Goal: Information Seeking & Learning: Learn about a topic

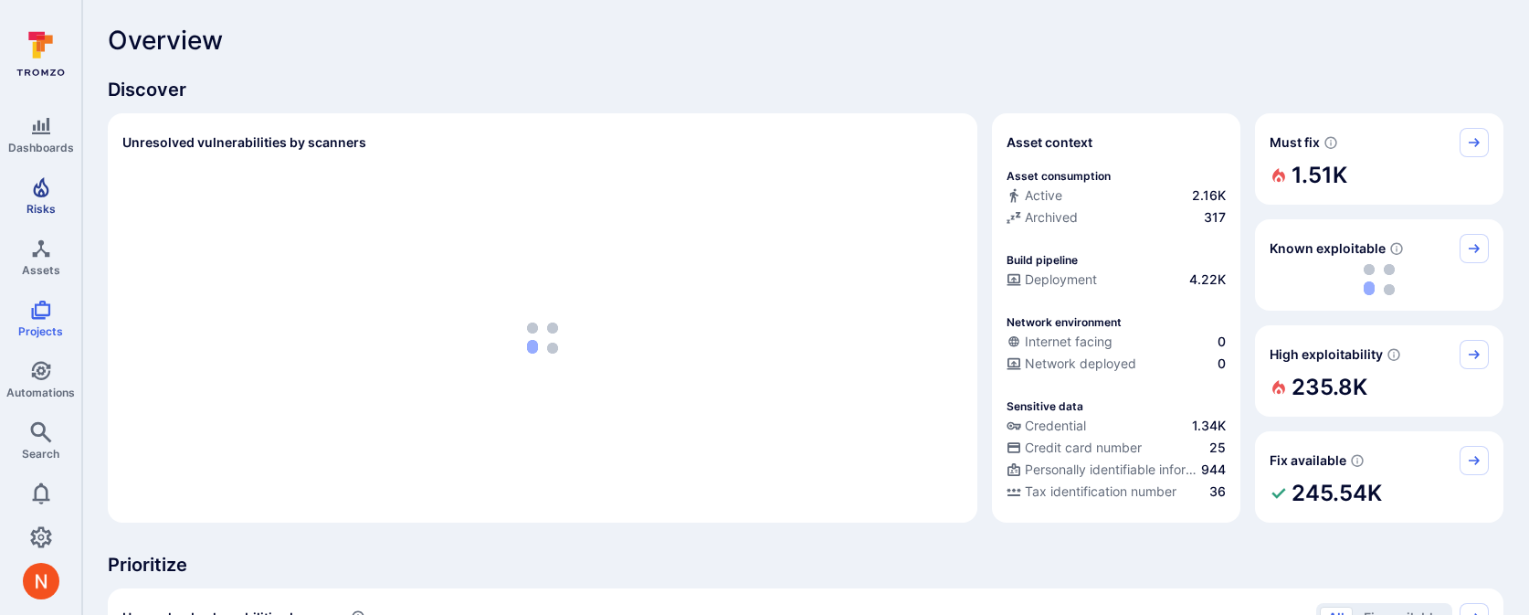
click at [37, 198] on link "Risks" at bounding box center [40, 196] width 81 height 54
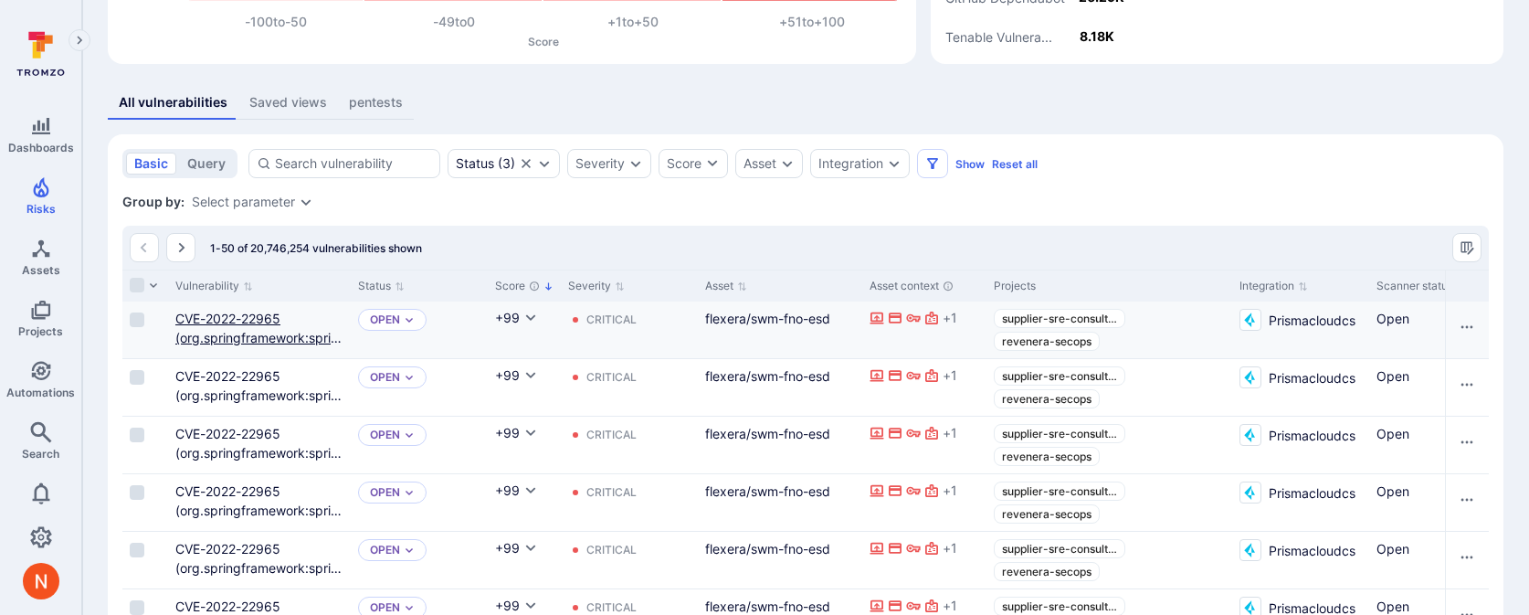
scroll to position [153, 0]
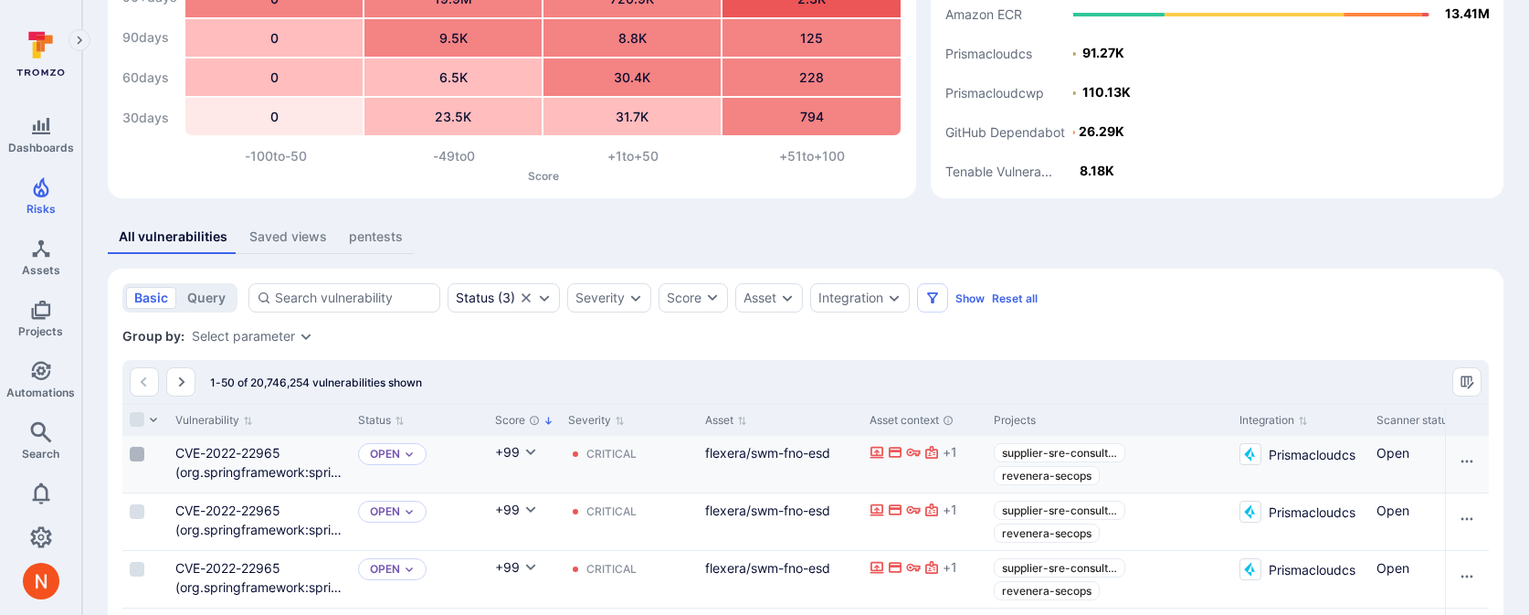
click at [132, 460] on input "Select row" at bounding box center [137, 454] width 15 height 15
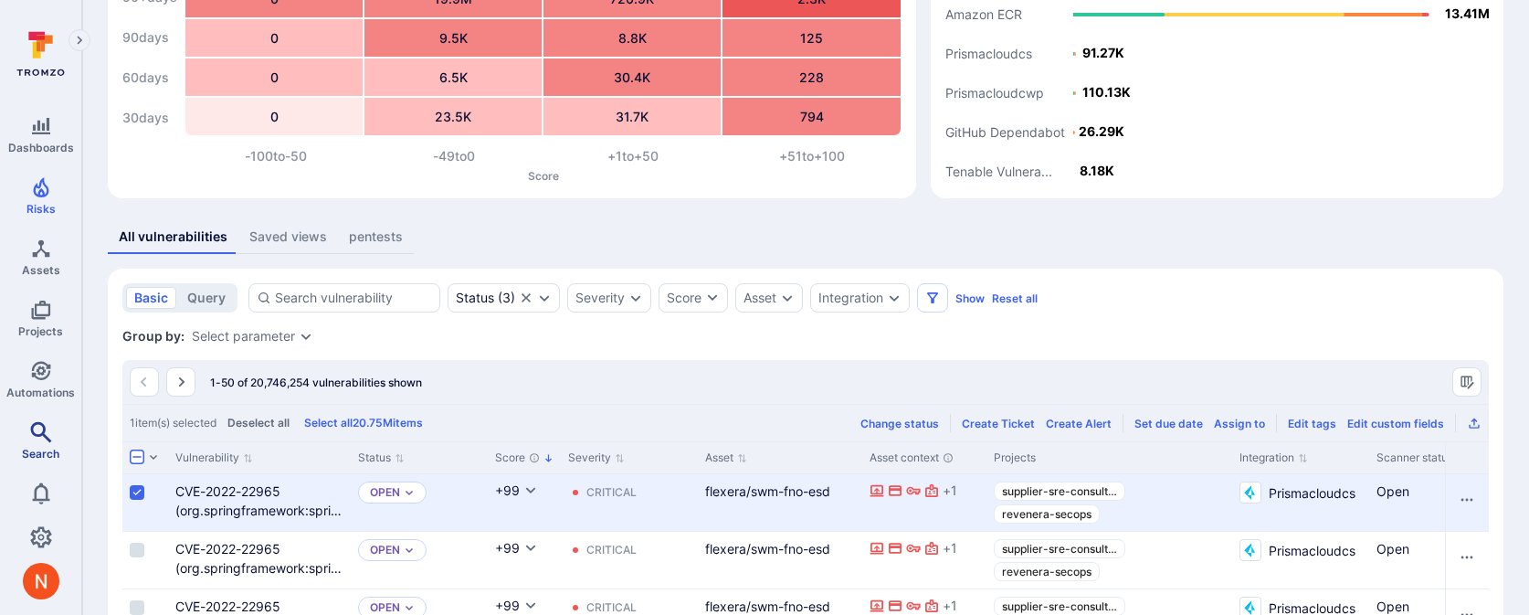
click at [34, 441] on link "Search" at bounding box center [40, 441] width 81 height 54
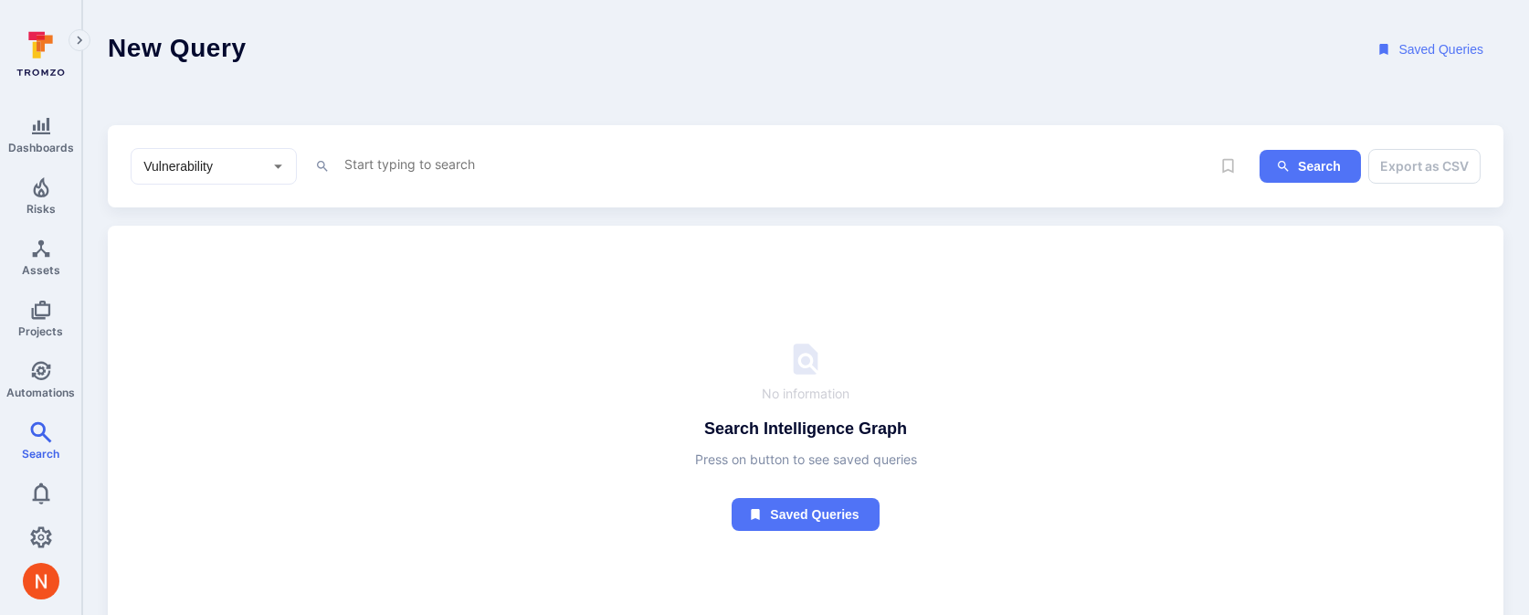
click at [361, 167] on textarea "Intelligence Graph search area" at bounding box center [777, 164] width 868 height 23
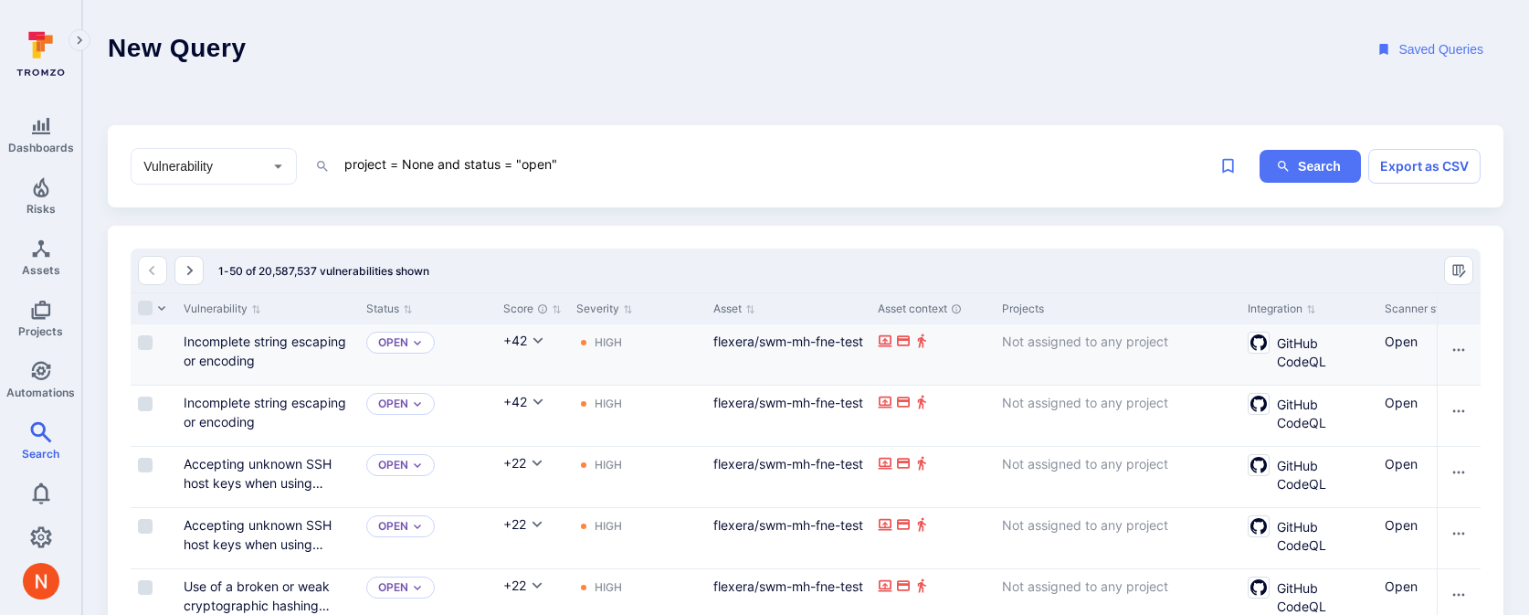
type textarea "project = None and status = "open""
click at [236, 331] on div "Incomplete string escaping or encoding" at bounding box center [267, 354] width 183 height 60
click at [236, 341] on link "Incomplete string escaping or encoding" at bounding box center [265, 350] width 163 height 35
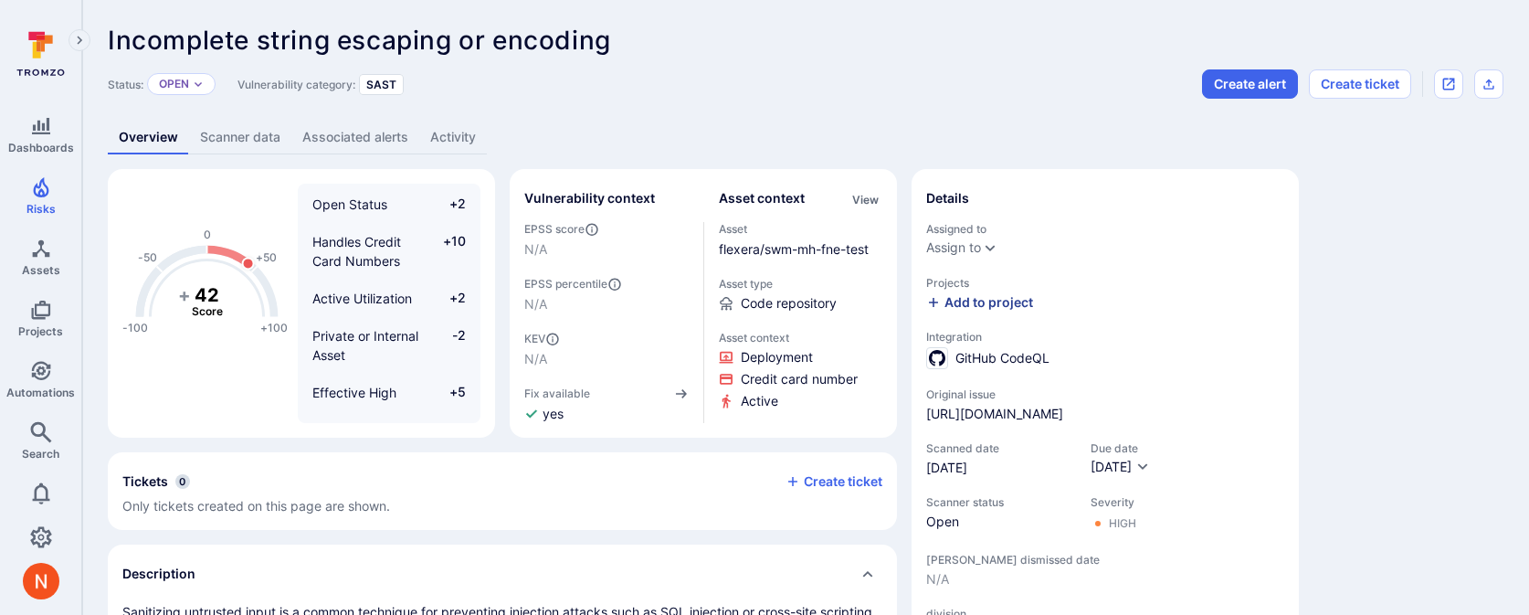
click at [1013, 297] on div "Add to project" at bounding box center [979, 302] width 107 height 18
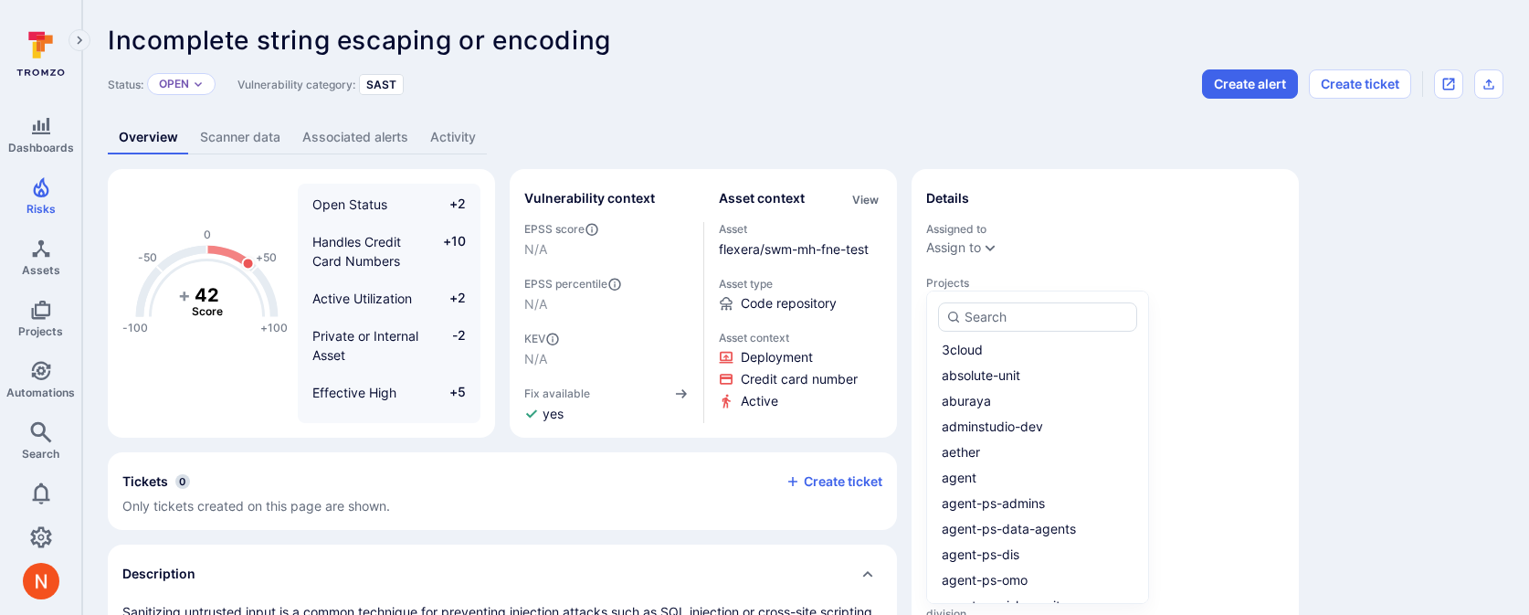
click at [1444, 349] on div at bounding box center [764, 307] width 1529 height 615
